Goal: Contribute content

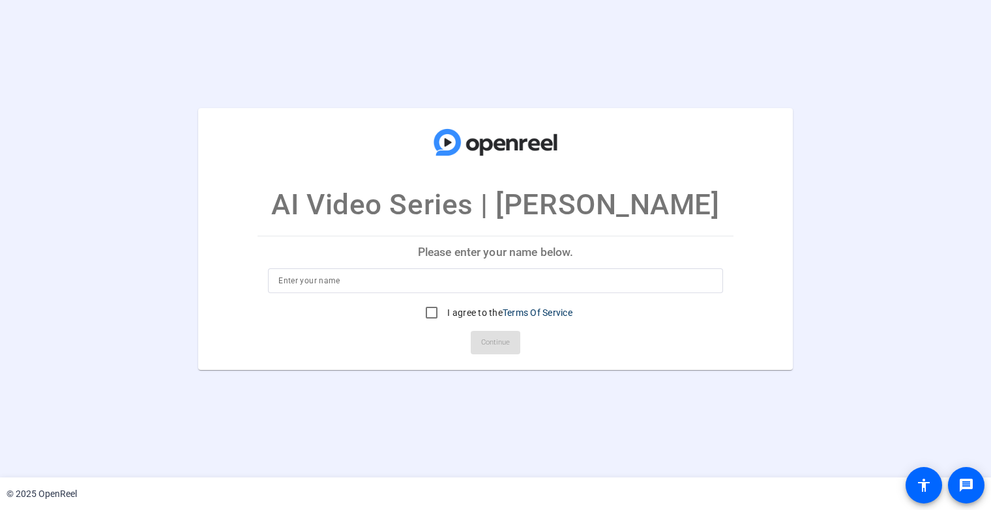
click at [338, 282] on input at bounding box center [495, 281] width 434 height 16
type input "[PERSON_NAME]"
click at [428, 315] on input "I agree to the Terms Of Service" at bounding box center [431, 313] width 26 height 26
checkbox input "true"
click at [510, 338] on span "Continue" at bounding box center [495, 343] width 29 height 20
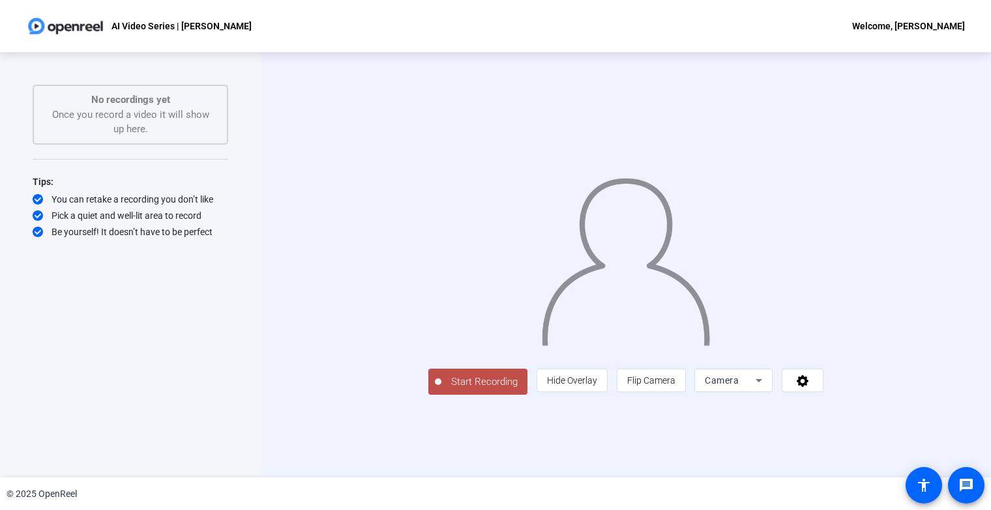
click at [739, 386] on span "Camera" at bounding box center [722, 380] width 34 height 10
click at [851, 475] on div at bounding box center [495, 255] width 991 height 510
click at [823, 396] on span at bounding box center [802, 380] width 40 height 31
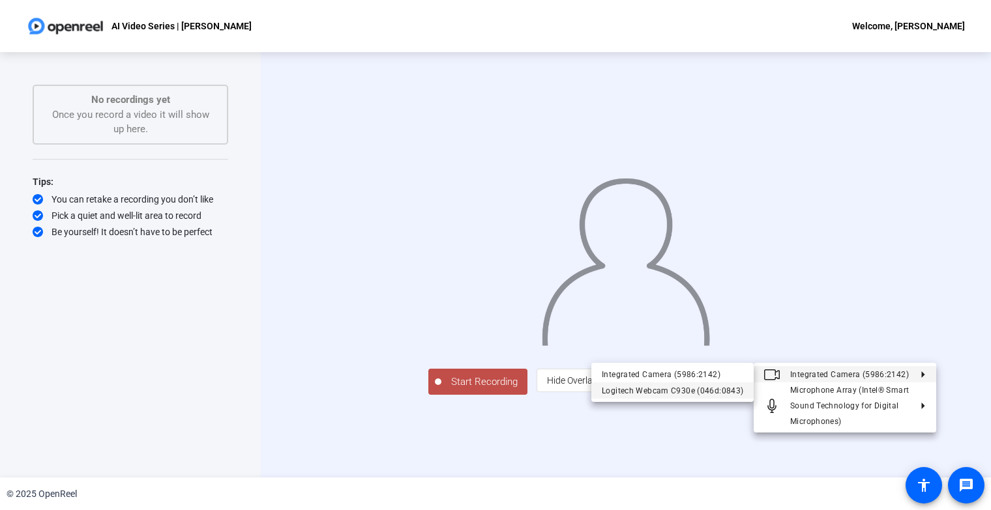
click at [698, 390] on div "Logitech Webcam C930e (046d:0843)" at bounding box center [672, 391] width 141 height 16
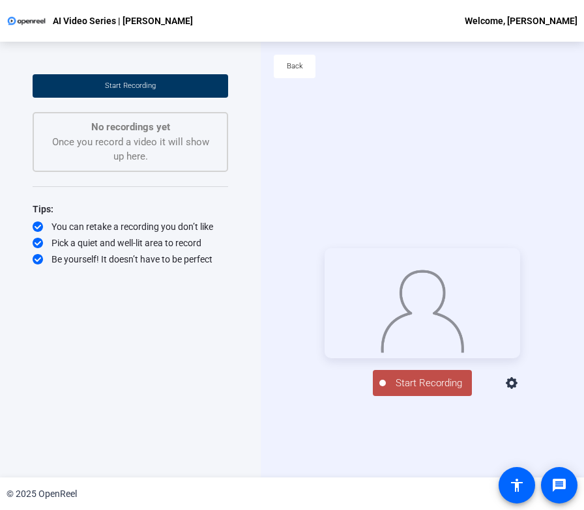
click at [420, 391] on span "Start Recording" at bounding box center [429, 383] width 86 height 15
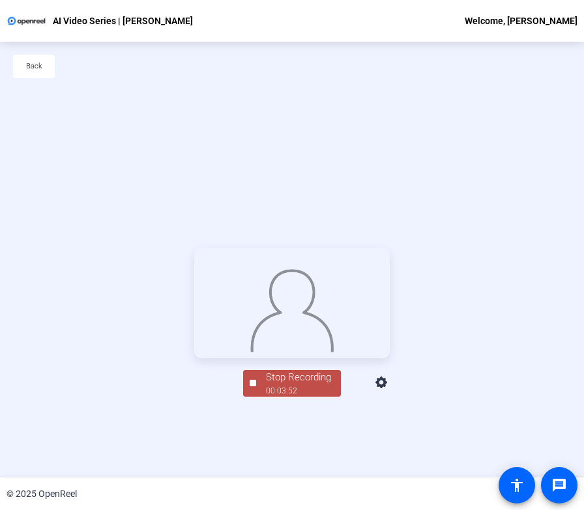
click at [310, 385] on div "Stop Recording" at bounding box center [298, 377] width 65 height 15
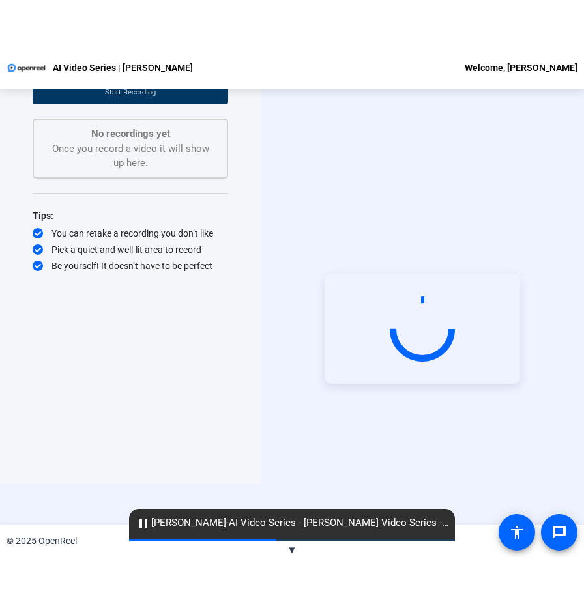
scroll to position [63, 0]
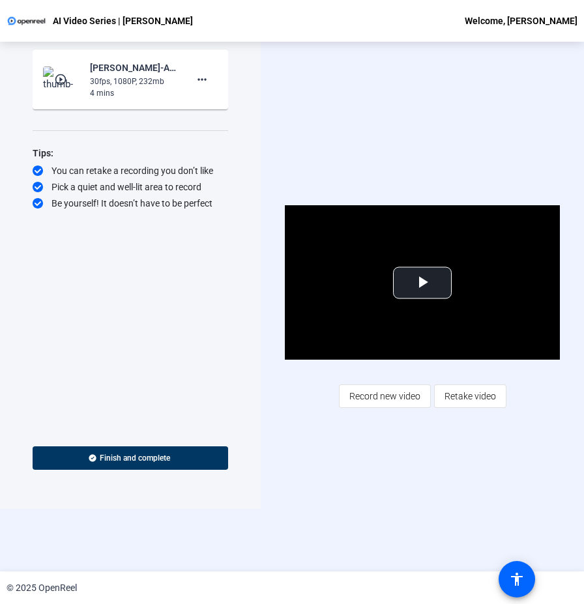
click at [169, 318] on div "Start Recording play_circle_outline [PERSON_NAME]-AI Video Series - [PERSON_NAM…" at bounding box center [131, 217] width 196 height 411
click at [154, 294] on div "Start Recording play_circle_outline [PERSON_NAME]-AI Video Series - [PERSON_NAM…" at bounding box center [131, 217] width 196 height 411
click at [441, 486] on div "Video Player is loading. Play Video Play Mute Current Time 0:00 / Duration 3:53…" at bounding box center [422, 307] width 323 height 530
